Goal: Task Accomplishment & Management: Manage account settings

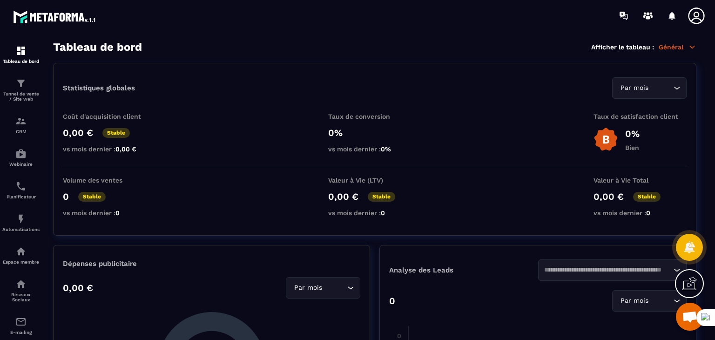
scroll to position [439, 0]
click at [20, 190] on img at bounding box center [20, 186] width 11 height 11
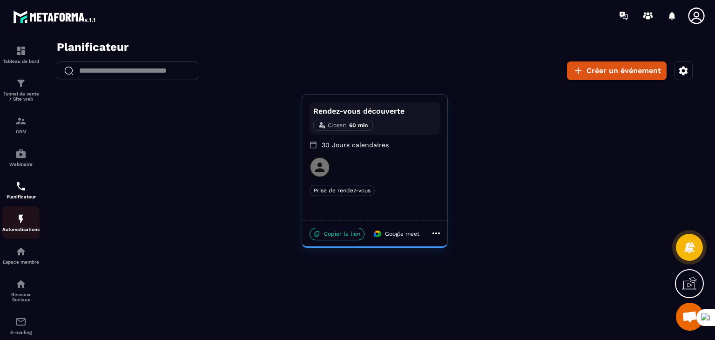
click at [20, 223] on img at bounding box center [20, 218] width 11 height 11
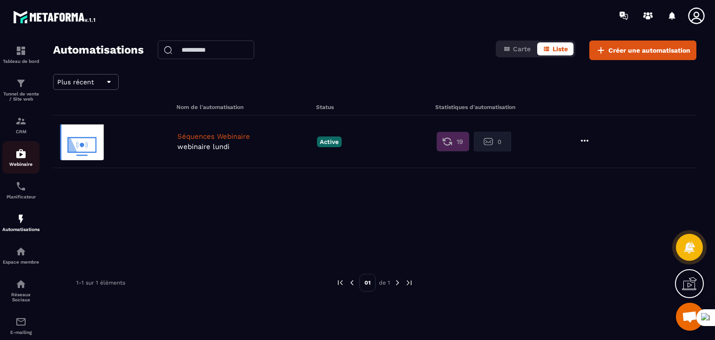
click at [20, 154] on img at bounding box center [20, 153] width 11 height 11
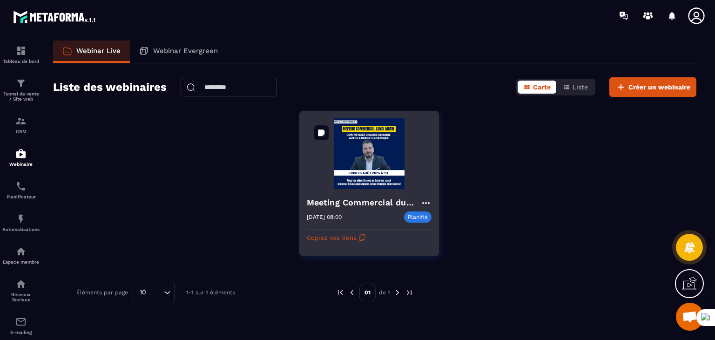
click at [373, 179] on img at bounding box center [369, 153] width 125 height 71
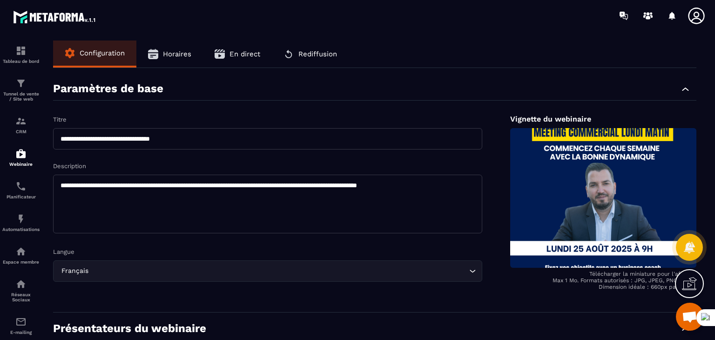
click at [175, 48] on button "Horaires" at bounding box center [169, 54] width 67 height 27
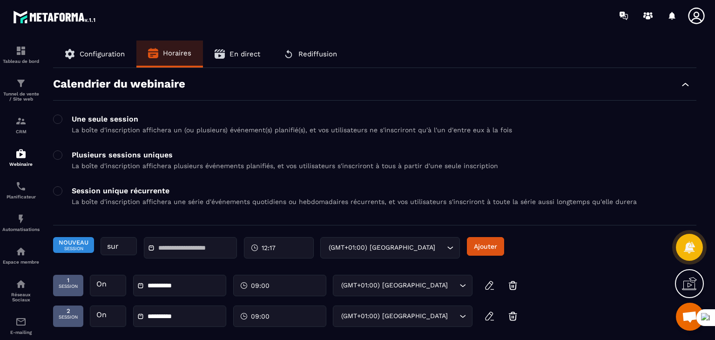
click at [689, 317] on span "Ouvrir le chat" at bounding box center [689, 317] width 15 height 13
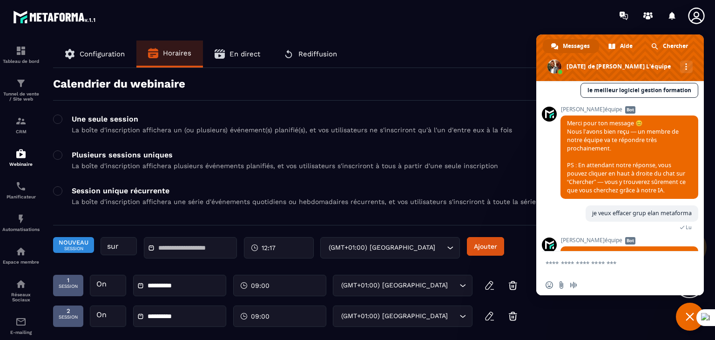
scroll to position [857, 0]
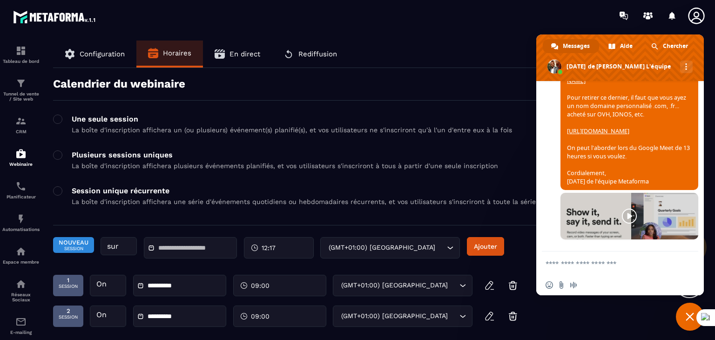
click at [609, 265] on textarea "Entrez votre message..." at bounding box center [611, 263] width 130 height 23
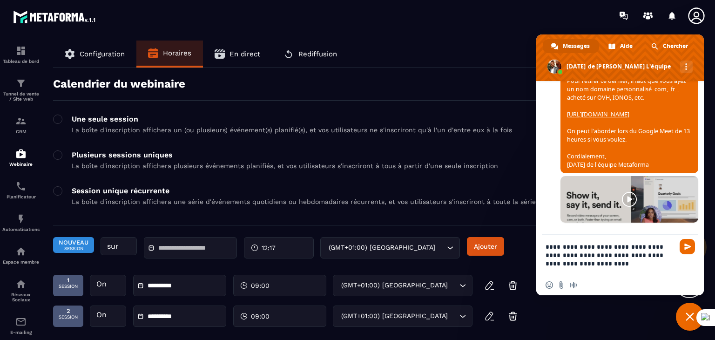
type textarea "**********"
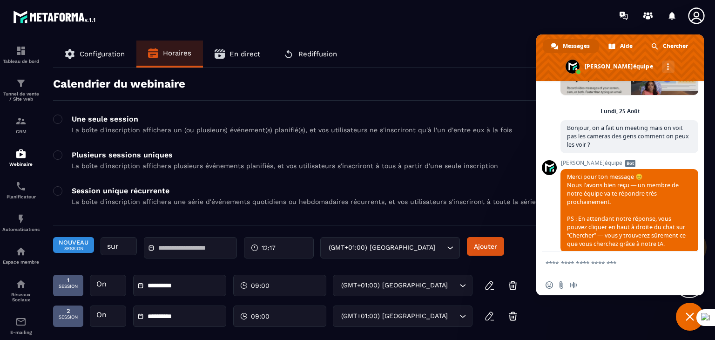
scroll to position [1026, 0]
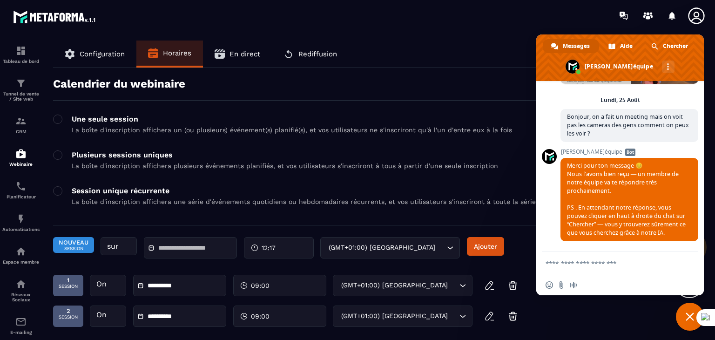
click at [473, 35] on section "**********" at bounding box center [357, 188] width 715 height 314
click at [689, 317] on span "Fermer le chat" at bounding box center [690, 317] width 8 height 8
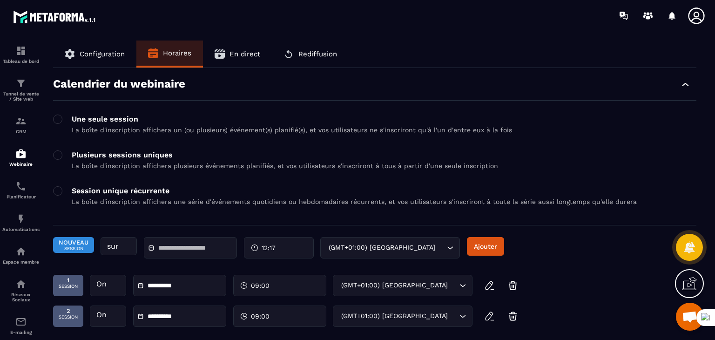
click at [466, 43] on div "Configuration Horaires En direct Rediffusion" at bounding box center [375, 54] width 644 height 27
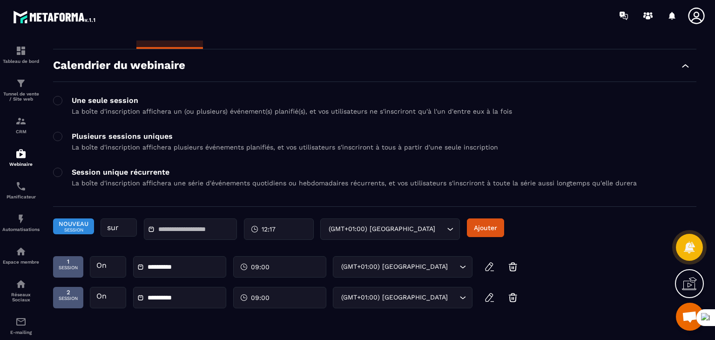
scroll to position [60, 0]
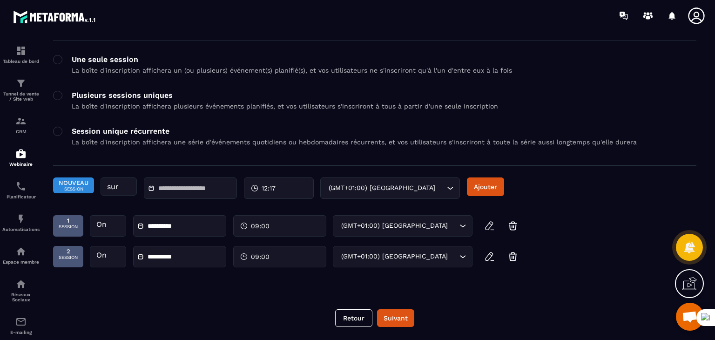
click at [272, 225] on div "**********" at bounding box center [263, 225] width 420 height 21
click at [680, 313] on span "Ouvrir le chat" at bounding box center [690, 317] width 28 height 28
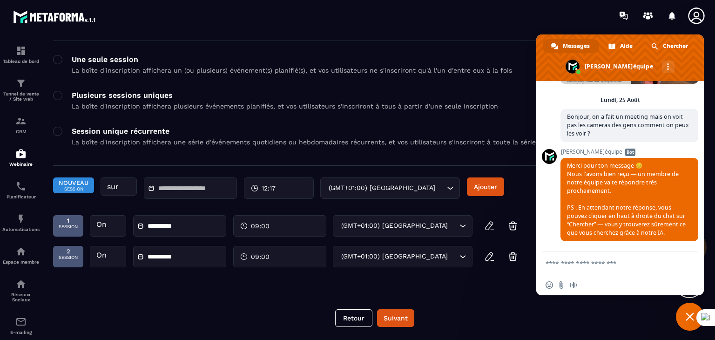
scroll to position [1026, 0]
click at [684, 315] on span "Fermer le chat" at bounding box center [690, 317] width 28 height 28
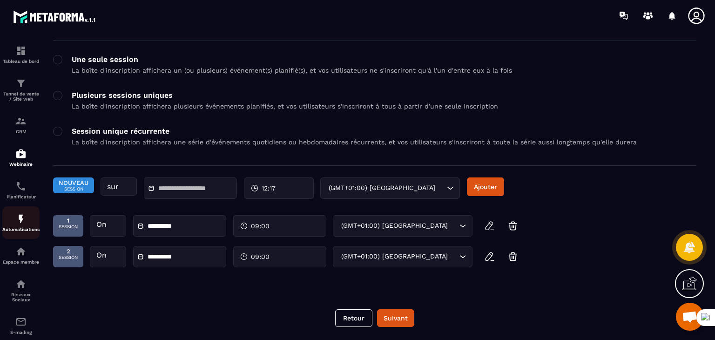
click at [16, 225] on img at bounding box center [20, 218] width 11 height 11
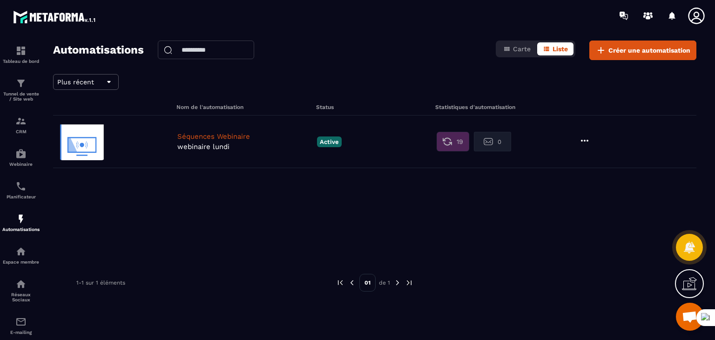
click at [297, 129] on div "Séquences Webinaire webinaire [DATE] Active 19 0" at bounding box center [375, 142] width 644 height 53
click at [272, 139] on p "Séquences Webinaire" at bounding box center [244, 136] width 135 height 8
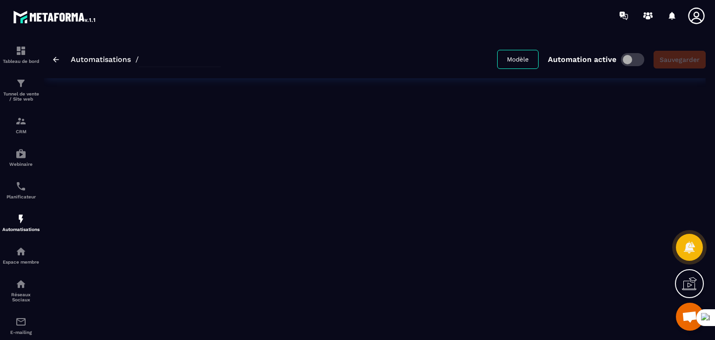
type input "**********"
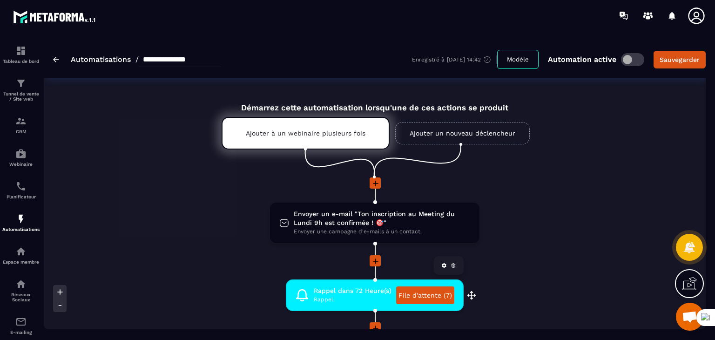
click at [353, 300] on span "Rappel." at bounding box center [353, 299] width 78 height 9
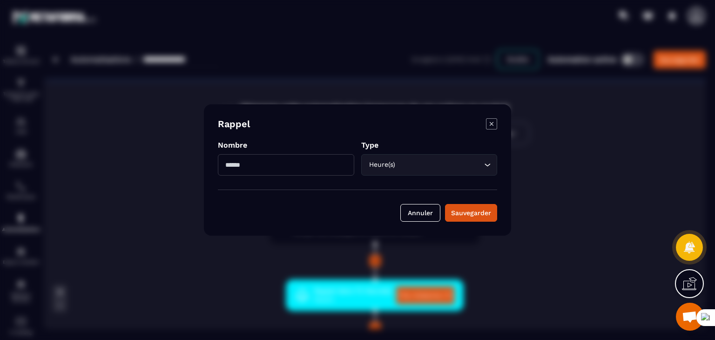
click at [496, 127] on icon "Modal window" at bounding box center [491, 123] width 11 height 11
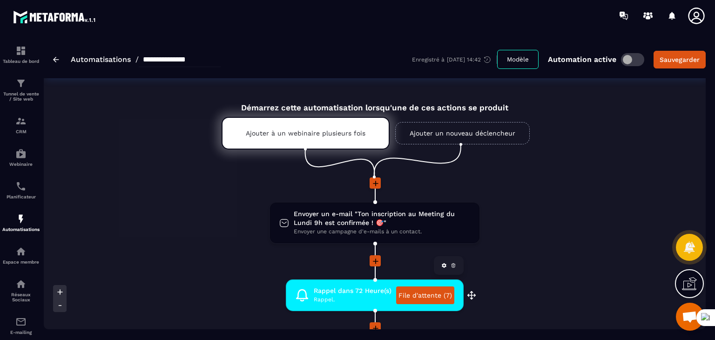
click at [421, 294] on link "File d'attente (7)" at bounding box center [425, 295] width 58 height 18
